Goal: Information Seeking & Learning: Check status

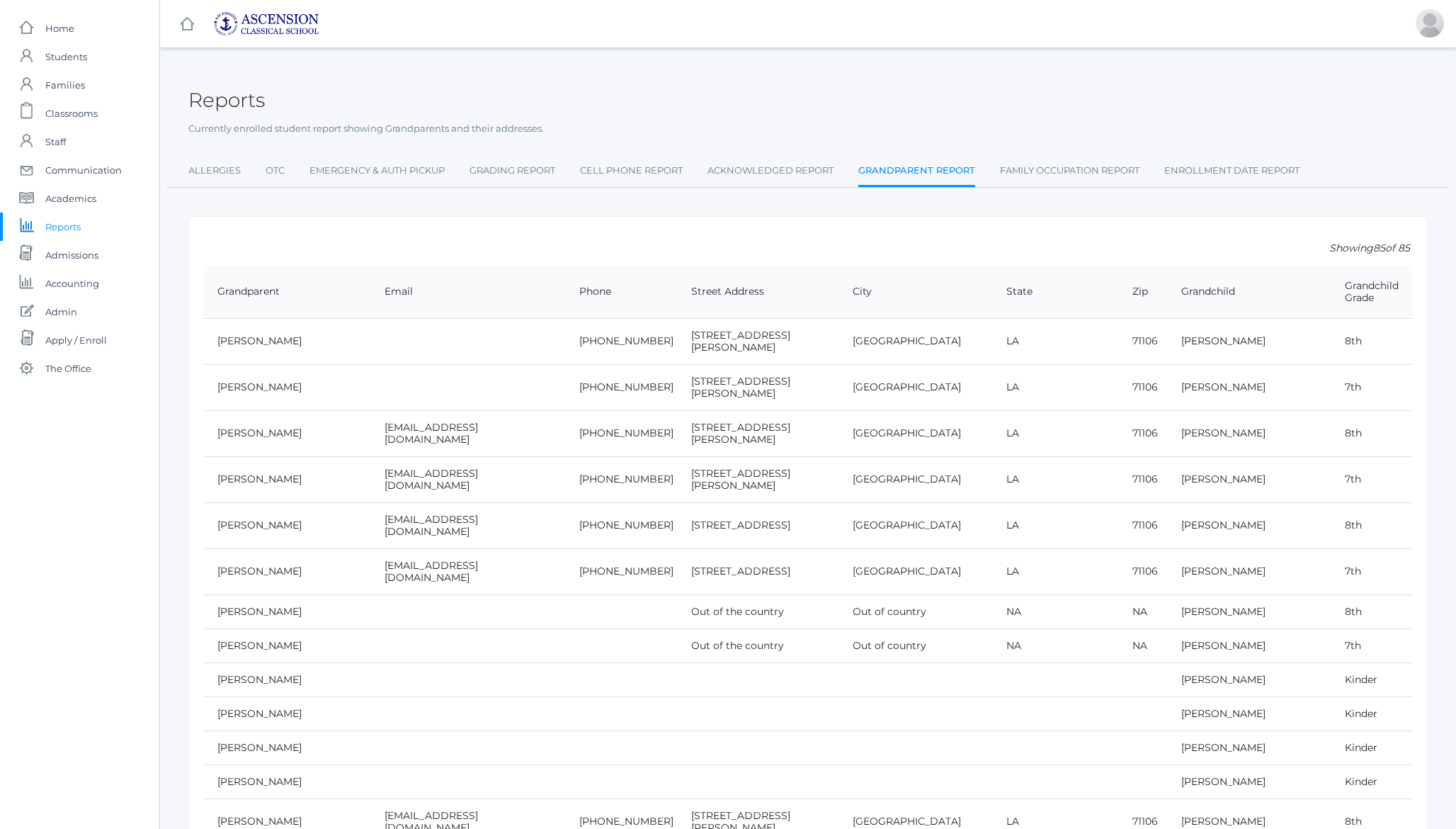
click at [229, 282] on th "Grandparent" at bounding box center [286, 292] width 167 height 53
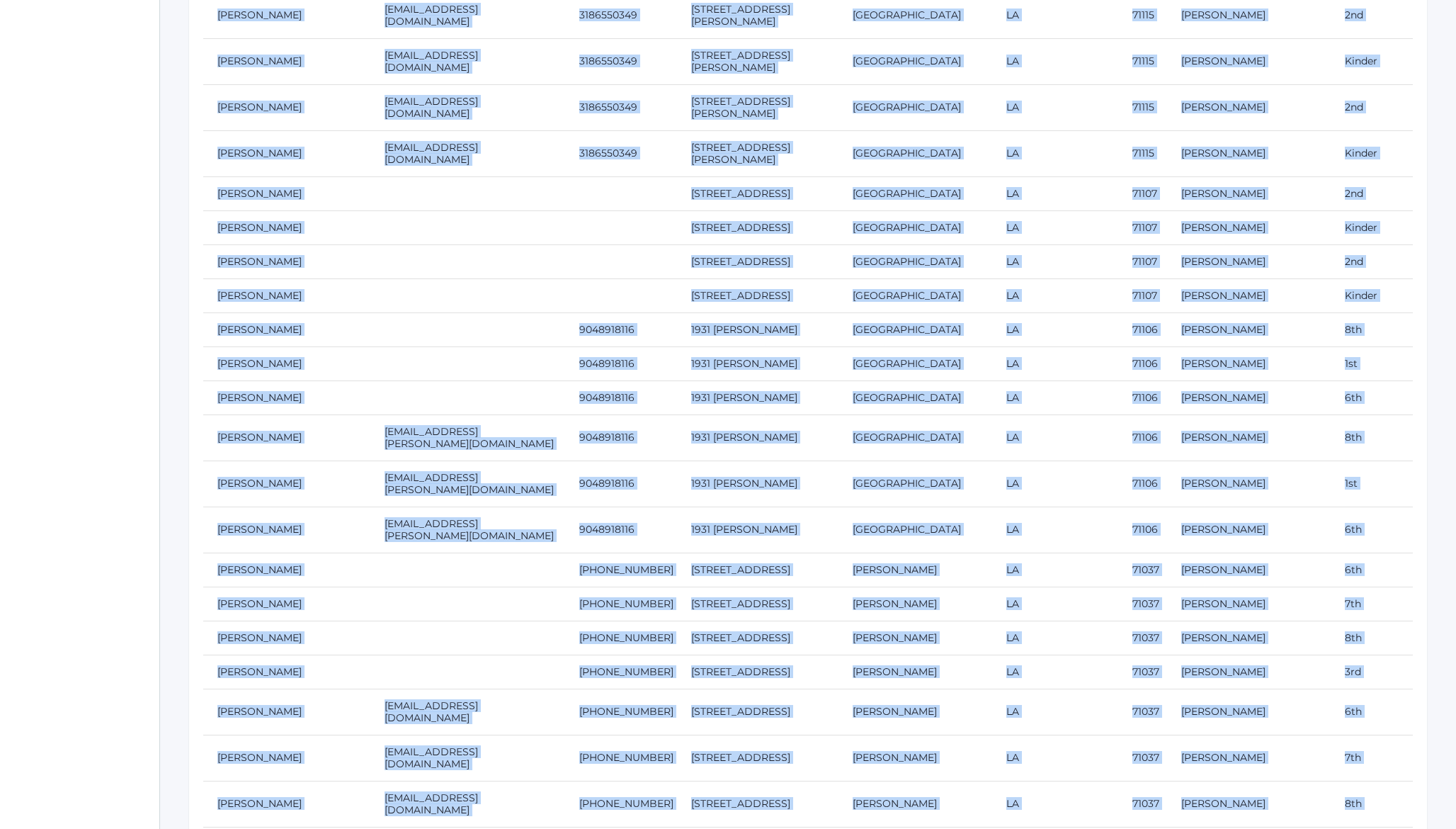
scroll to position [15662, 0]
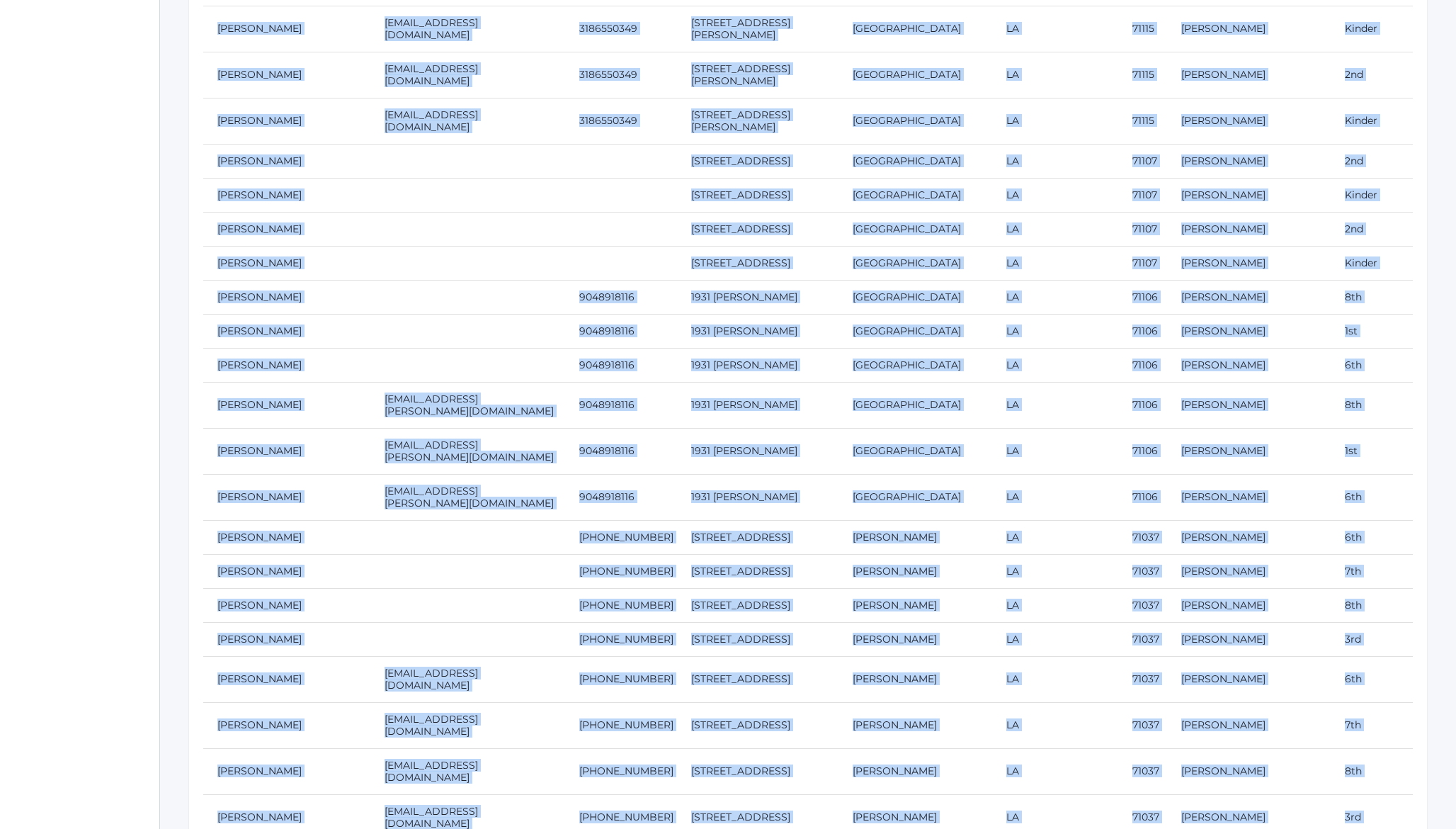
drag, startPoint x: 229, startPoint y: 282, endPoint x: 1338, endPoint y: 742, distance: 1200.6
copy div "Grandparent Email Phone Street Address City State Zip Grandchild Grandchild Gra…"
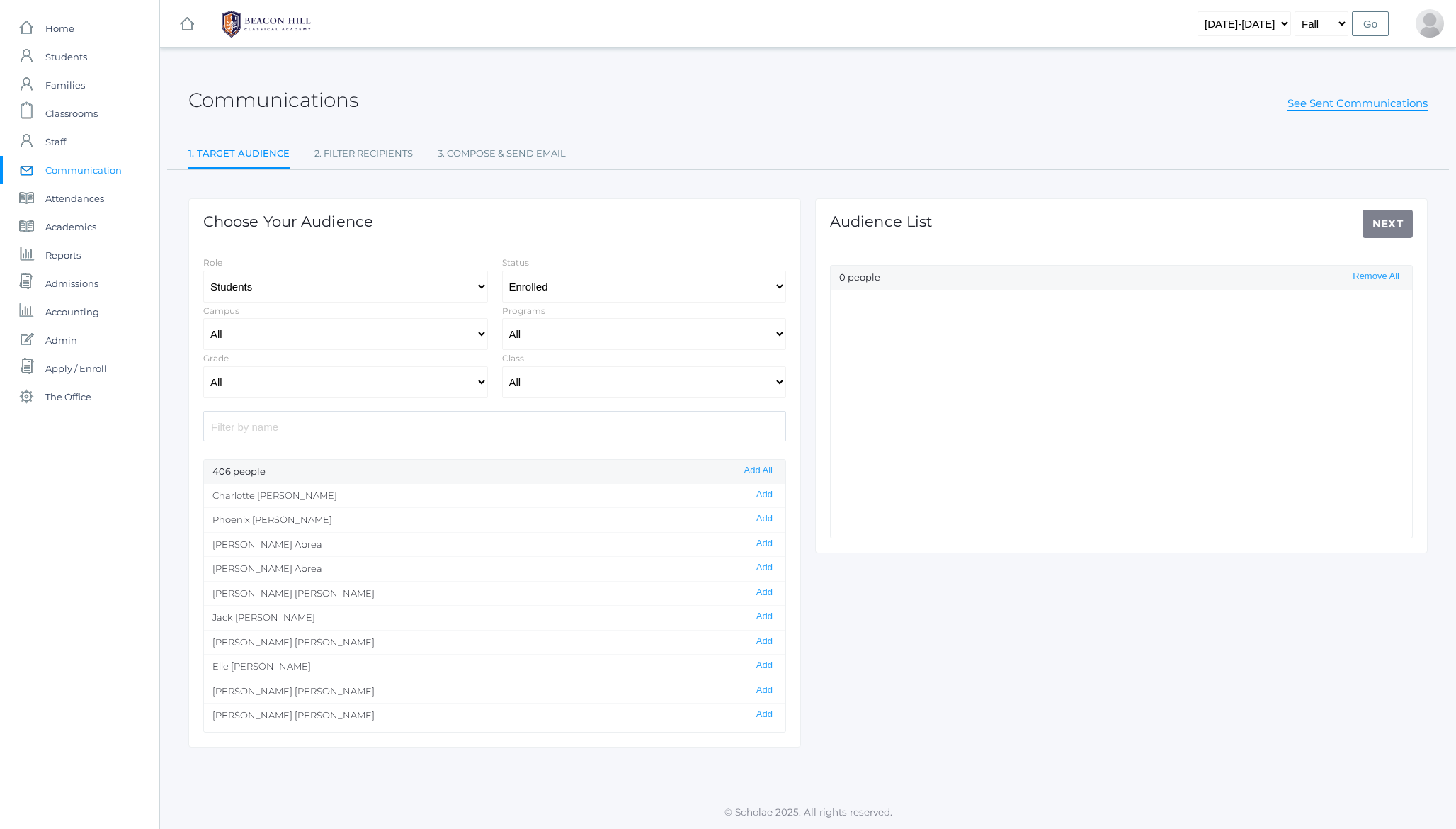
select select "Enrolled"
click at [64, 255] on span "Reports" at bounding box center [63, 255] width 35 height 28
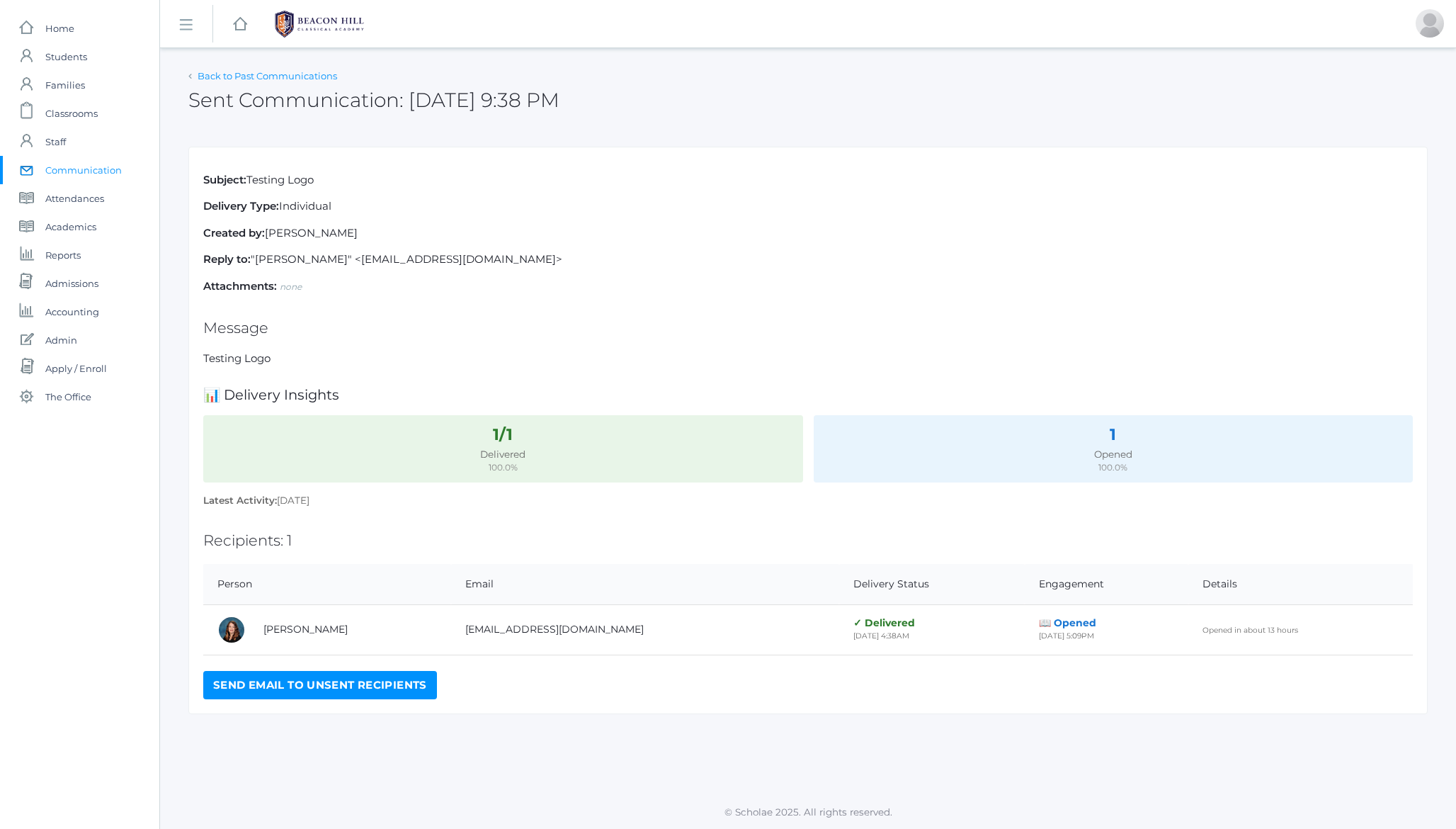
click at [282, 75] on link "Back to Past Communications" at bounding box center [267, 76] width 139 height 11
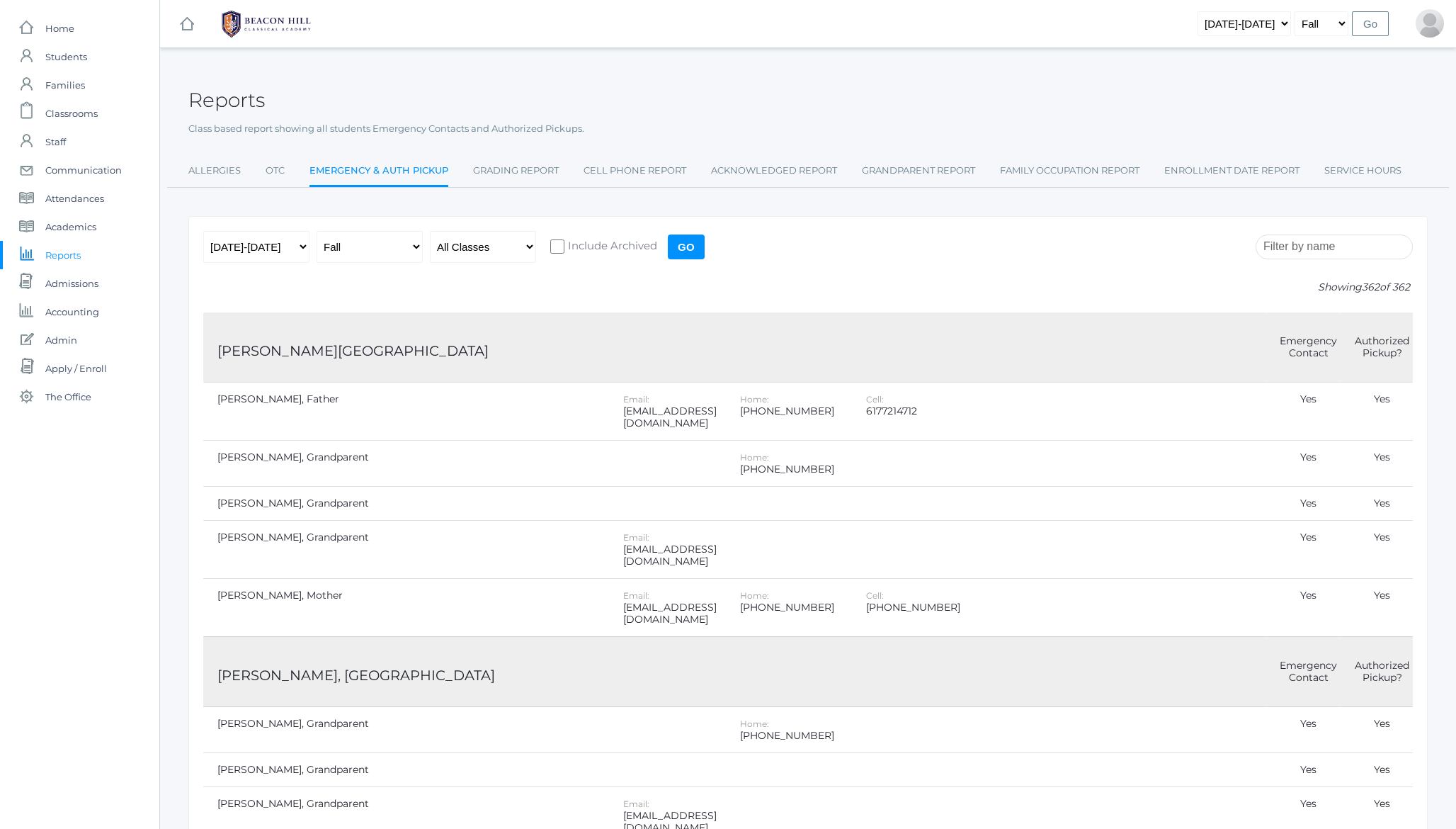
click at [227, 95] on h2 "Reports" at bounding box center [226, 101] width 76 height 22
click at [211, 99] on h2 "Reports" at bounding box center [226, 101] width 76 height 22
click at [208, 102] on h2 "Reports" at bounding box center [226, 101] width 76 height 22
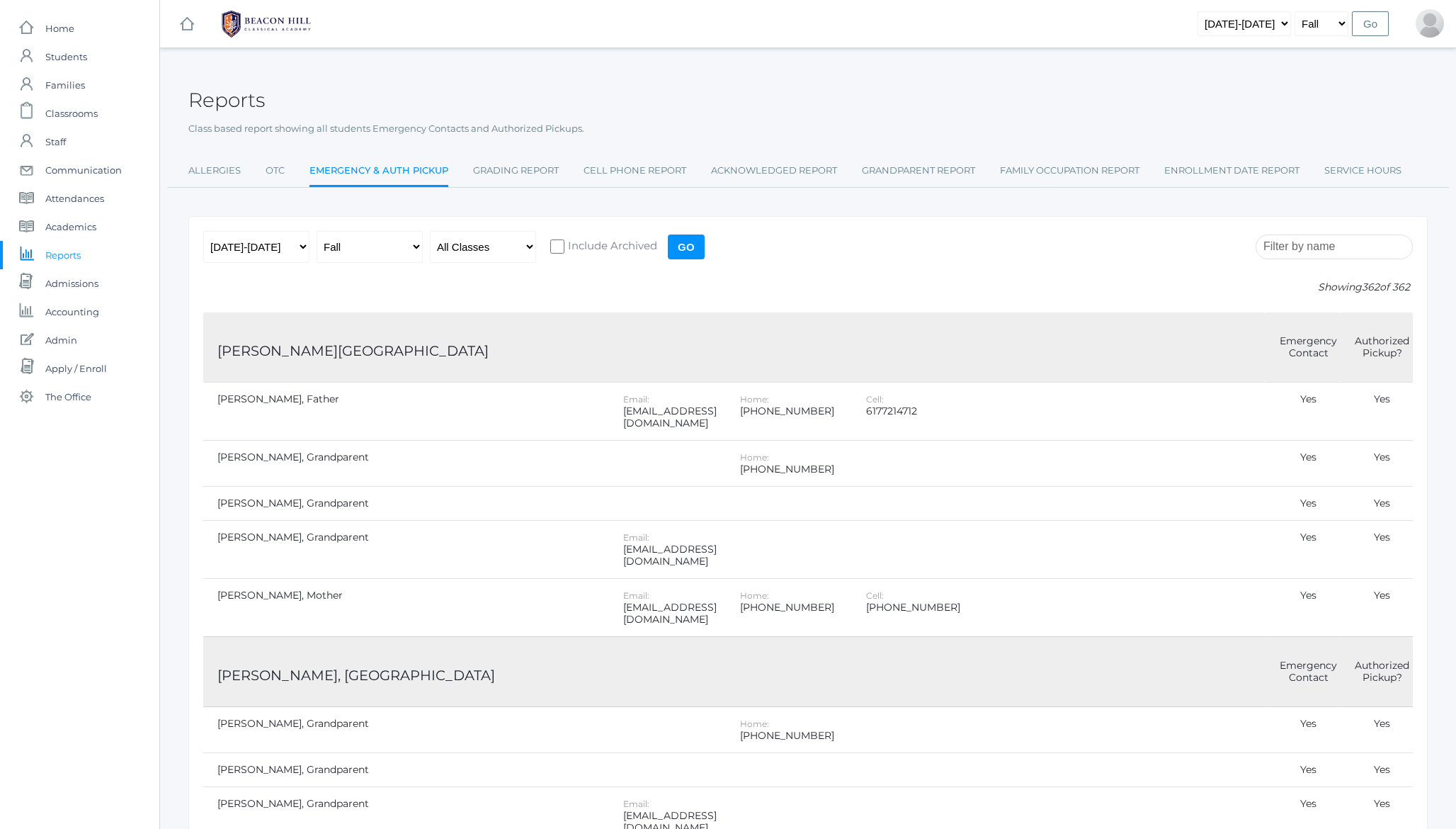
click at [208, 102] on h2 "Reports" at bounding box center [226, 101] width 76 height 22
click at [242, 95] on h2 "Reports" at bounding box center [226, 101] width 76 height 22
click at [511, 254] on select "All Classes Grammar - *KIND - Kindergarten AM - *KIND - Kindergarten PM - *KNDC…" at bounding box center [483, 247] width 107 height 32
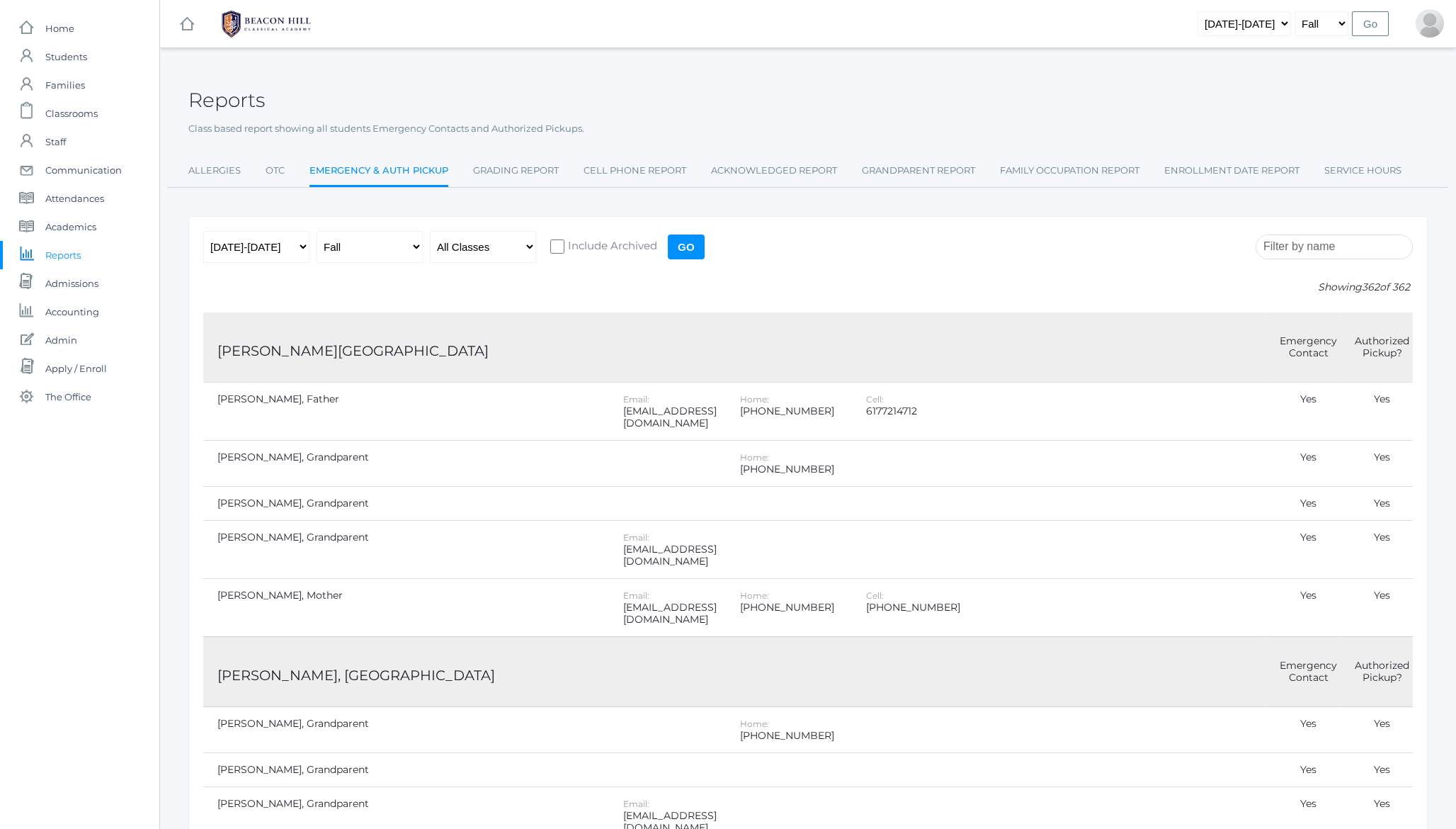
click at [210, 99] on h2 "Reports" at bounding box center [226, 101] width 76 height 22
click at [266, 256] on select "[DATE]-[DATE] [DATE]-[DATE] [DATE]-[DATE] [DATE]-[DATE] [DATE]-[DATE] [DATE]-[D…" at bounding box center [256, 247] width 107 height 32
click at [496, 256] on select "All Classes Grammar - *KIND - Kindergarten AM - *KIND - Kindergarten PM - *KNDC…" at bounding box center [483, 247] width 107 height 32
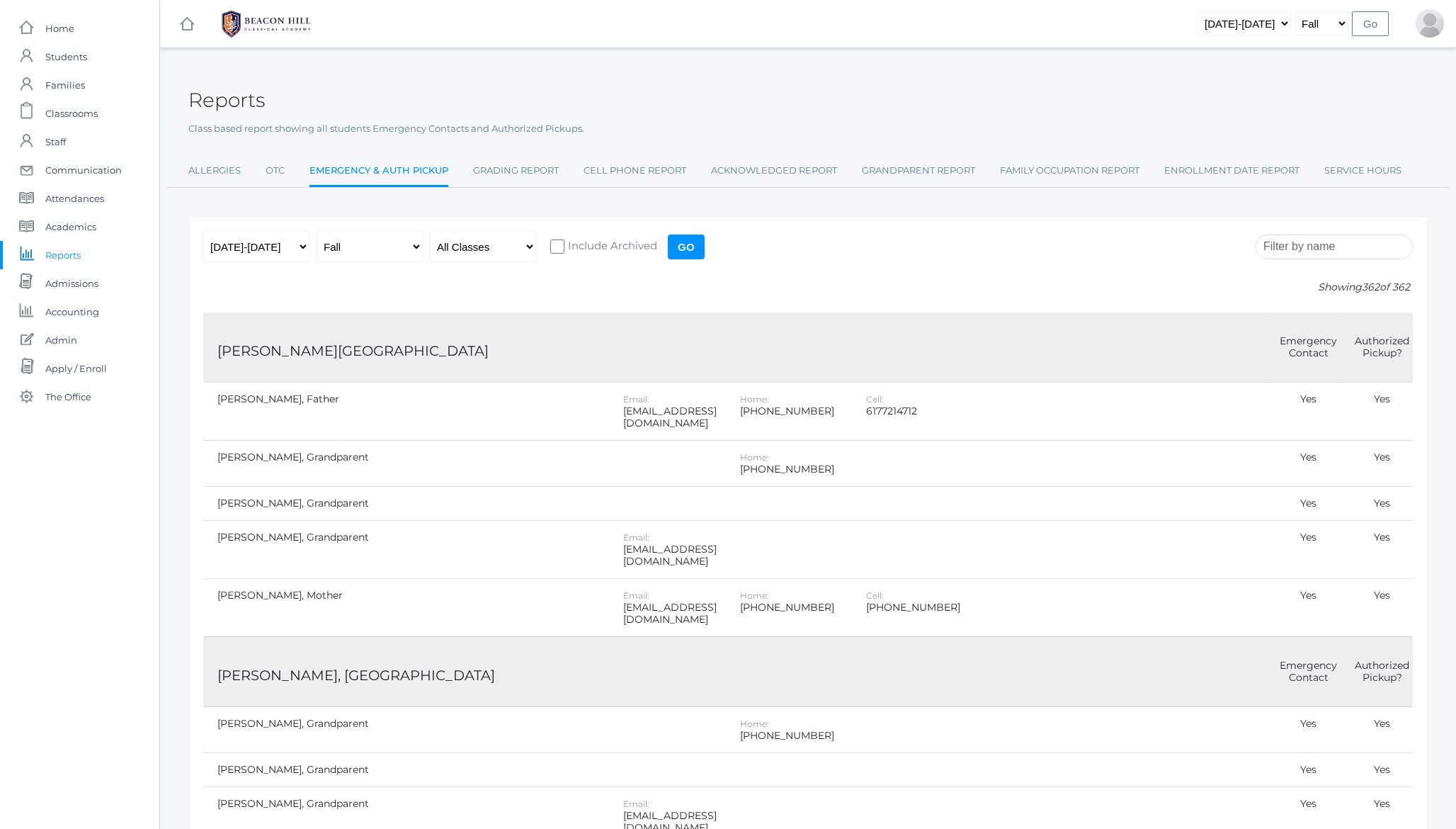
click at [374, 76] on div "Reports" at bounding box center [808, 92] width 1239 height 52
